Goal: Communication & Community: Answer question/provide support

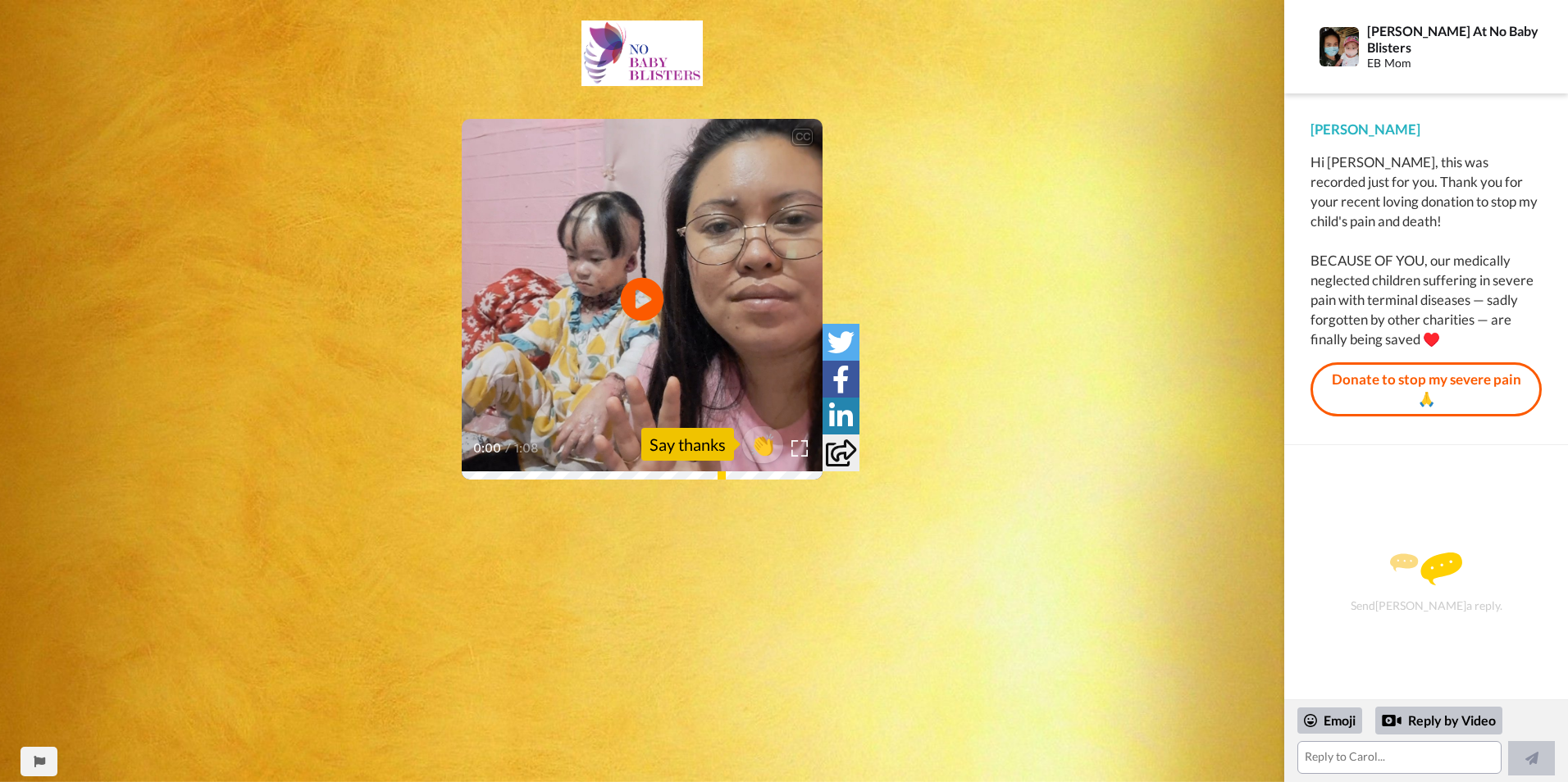
click at [640, 294] on icon "Play/Pause" at bounding box center [642, 299] width 43 height 78
click at [1413, 762] on textarea at bounding box center [1399, 758] width 204 height 33
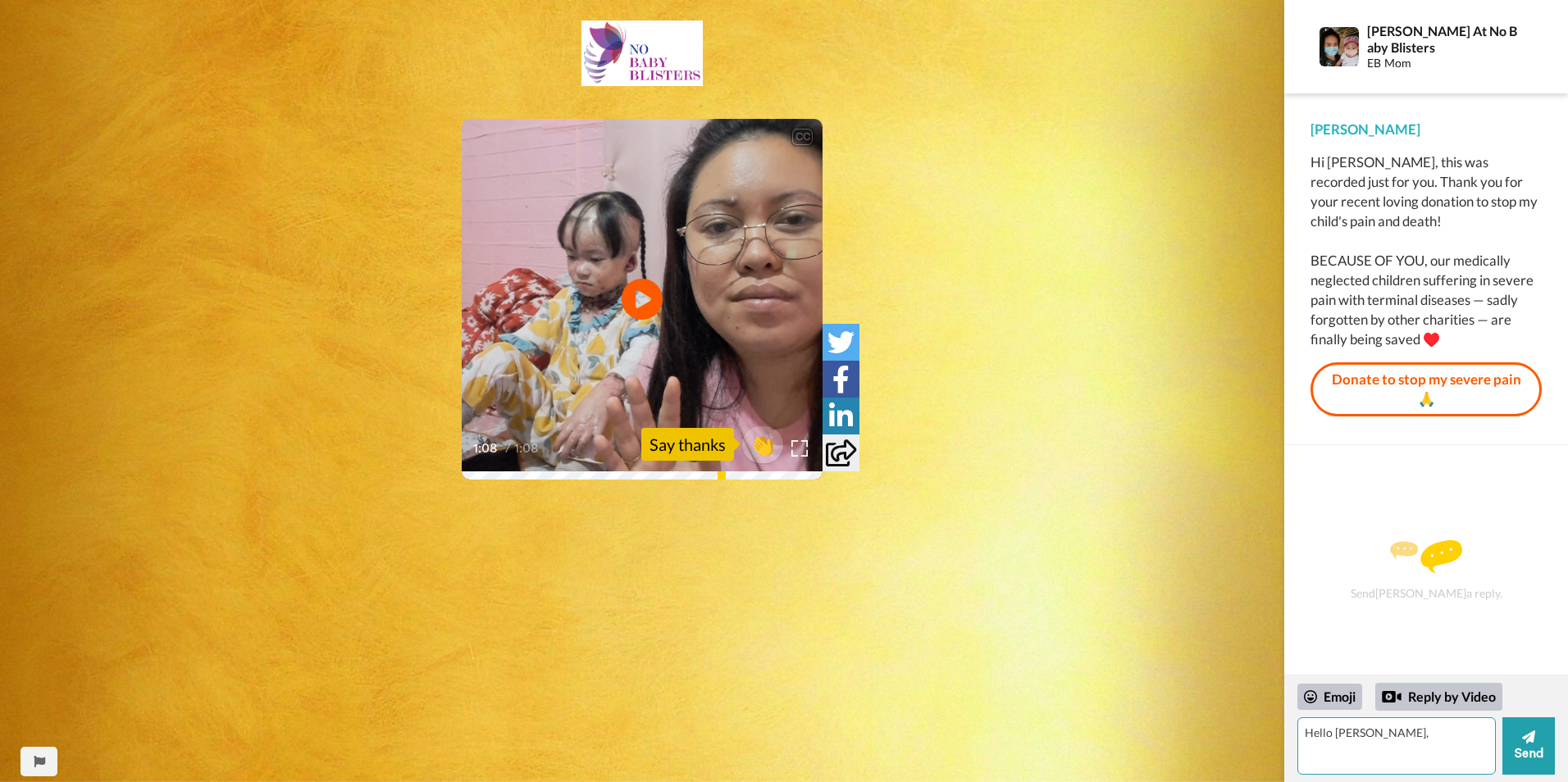
type textarea "Hello [PERSON_NAME],"
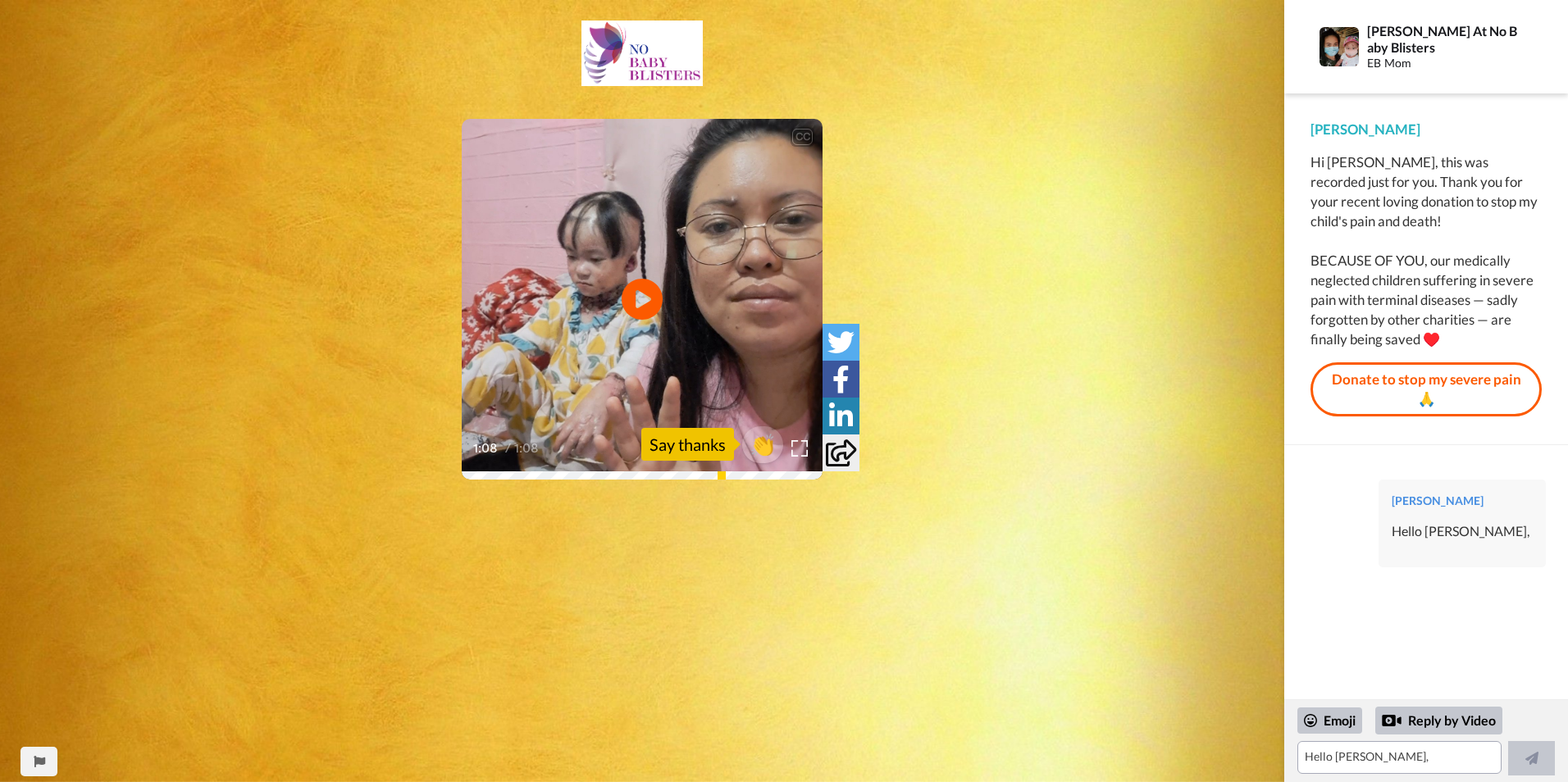
click at [1463, 520] on div "[PERSON_NAME] Hello [PERSON_NAME]," at bounding box center [1462, 523] width 168 height 88
drag, startPoint x: 1433, startPoint y: 536, endPoint x: 1459, endPoint y: 496, distance: 47.7
click at [1437, 535] on div "Hello [PERSON_NAME]," at bounding box center [1462, 532] width 141 height 19
click at [1539, 497] on div "[PERSON_NAME] Hello [PERSON_NAME]," at bounding box center [1462, 523] width 168 height 88
click at [1401, 758] on textarea "Hello [PERSON_NAME]," at bounding box center [1399, 758] width 204 height 33
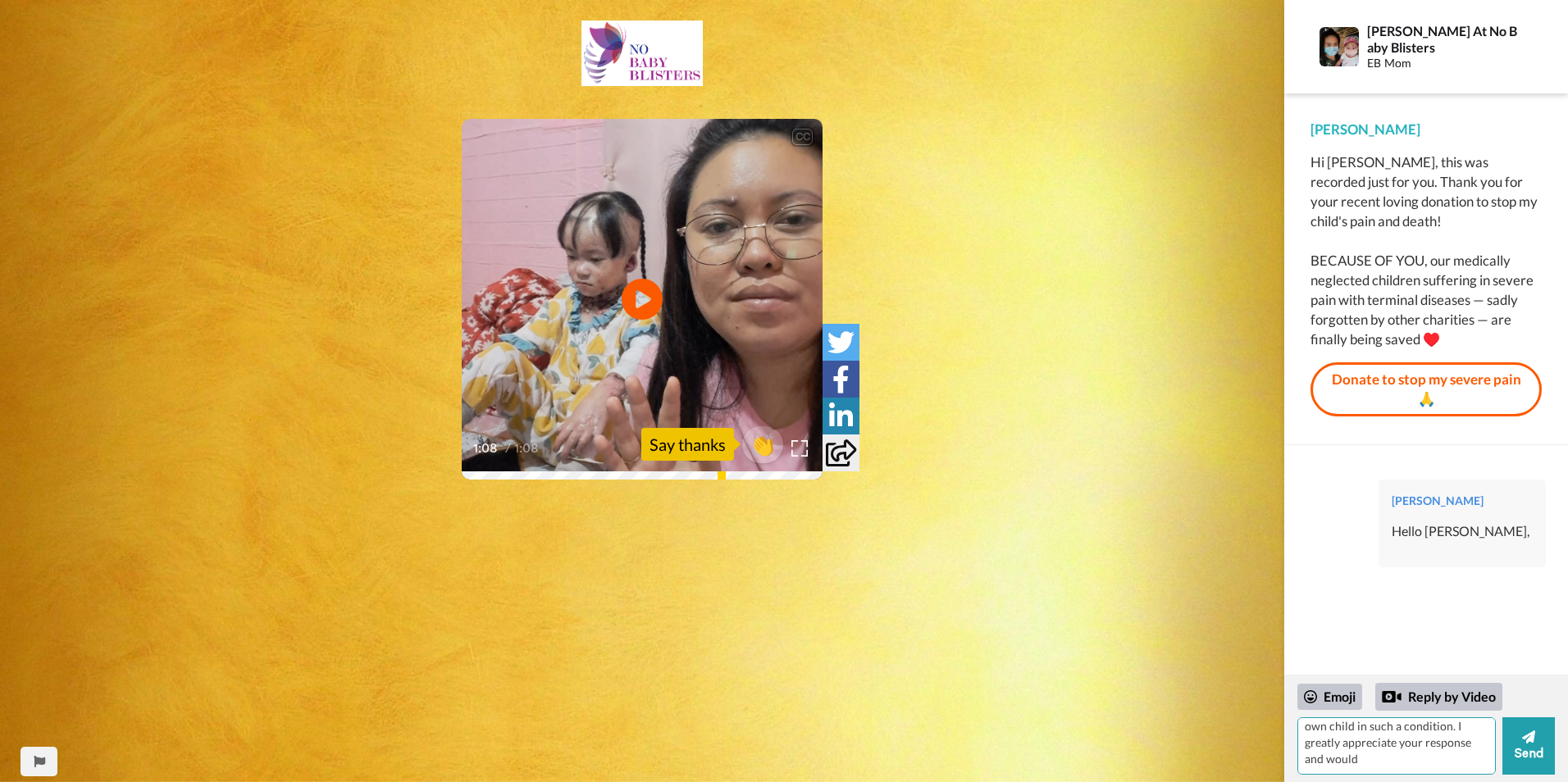
scroll to position [138, 0]
type textarea "This was a hard week on my heart this past week with all that's been unfolding …"
click at [1525, 736] on icon at bounding box center [1528, 737] width 13 height 13
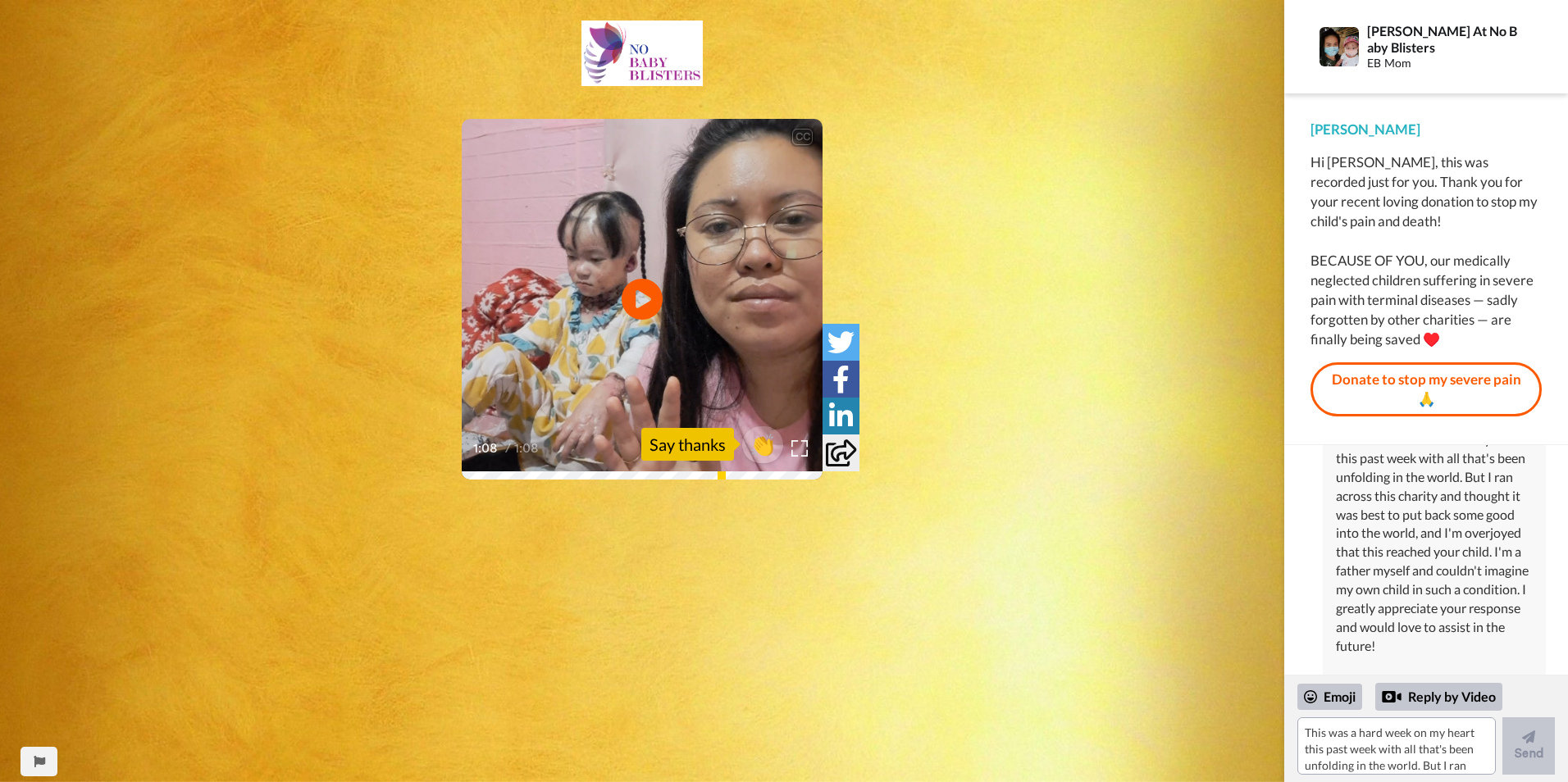
scroll to position [157, 0]
